Goal: Task Accomplishment & Management: Manage account settings

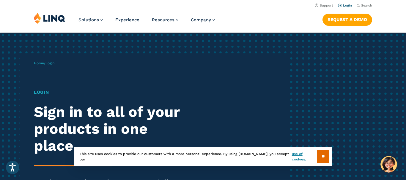
click at [348, 5] on link "Login" at bounding box center [345, 6] width 14 height 4
click at [324, 158] on input "**" at bounding box center [323, 156] width 12 height 13
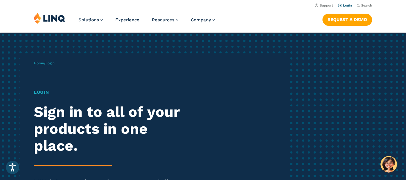
click at [348, 5] on link "Login" at bounding box center [345, 6] width 14 height 4
click at [41, 91] on h1 "Login" at bounding box center [112, 92] width 156 height 7
click at [53, 79] on div "Home / Login Login Sign in to all of your products in one place. LINQ brings to…" at bounding box center [161, 135] width 254 height 165
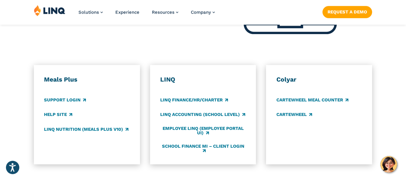
scroll to position [310, 0]
